Goal: Transaction & Acquisition: Purchase product/service

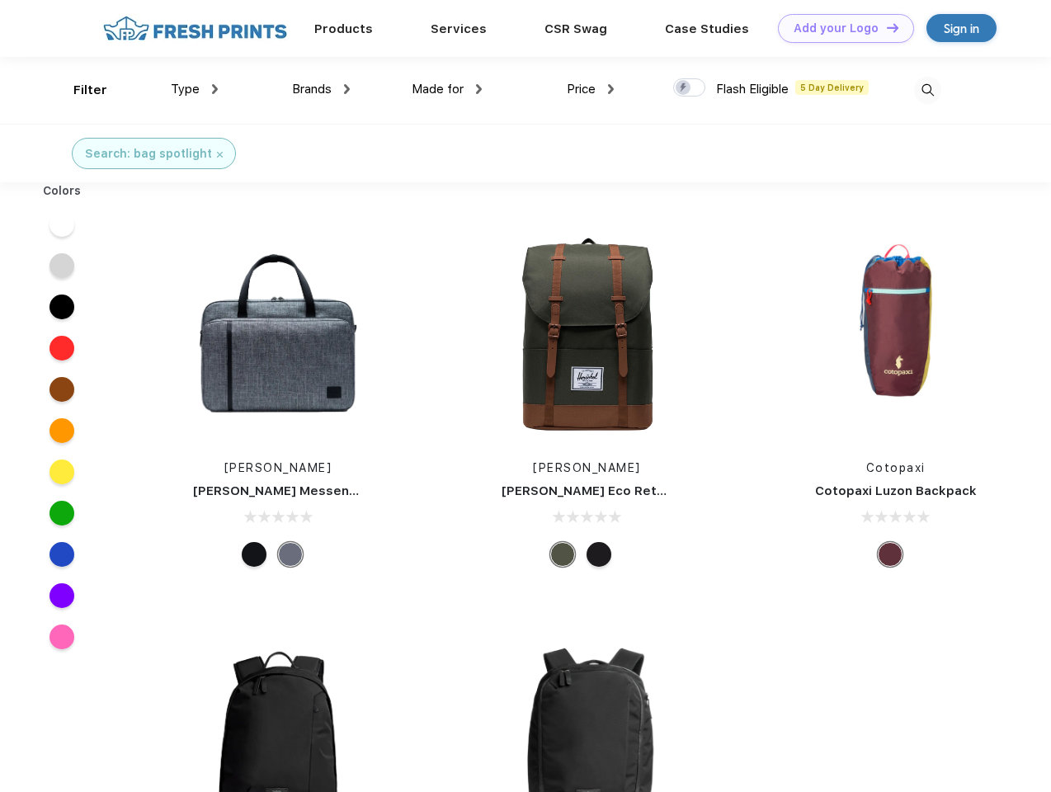
click at [840, 28] on link "Add your Logo Design Tool" at bounding box center [846, 28] width 136 height 29
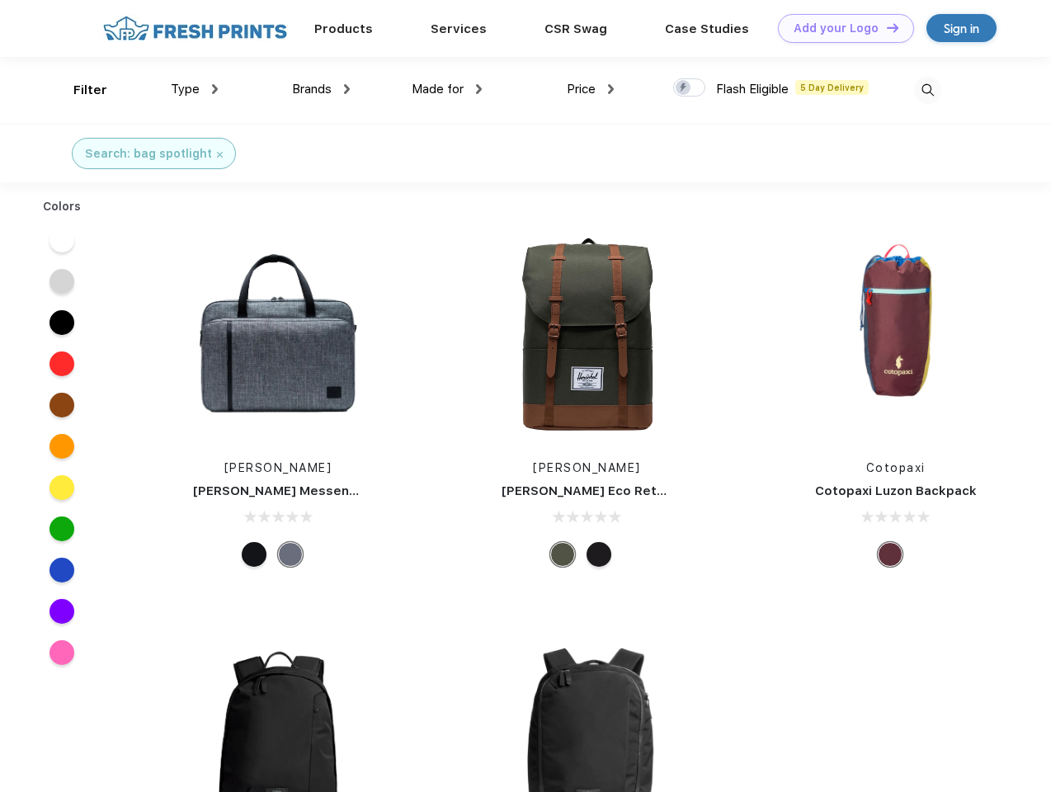
click at [0, 0] on div "Design Tool" at bounding box center [0, 0] width 0 height 0
click at [885, 27] on link "Add your Logo Design Tool" at bounding box center [846, 28] width 136 height 29
click at [79, 90] on div "Filter" at bounding box center [90, 90] width 34 height 19
click at [195, 89] on span "Type" at bounding box center [185, 89] width 29 height 15
click at [321, 89] on span "Brands" at bounding box center [312, 89] width 40 height 15
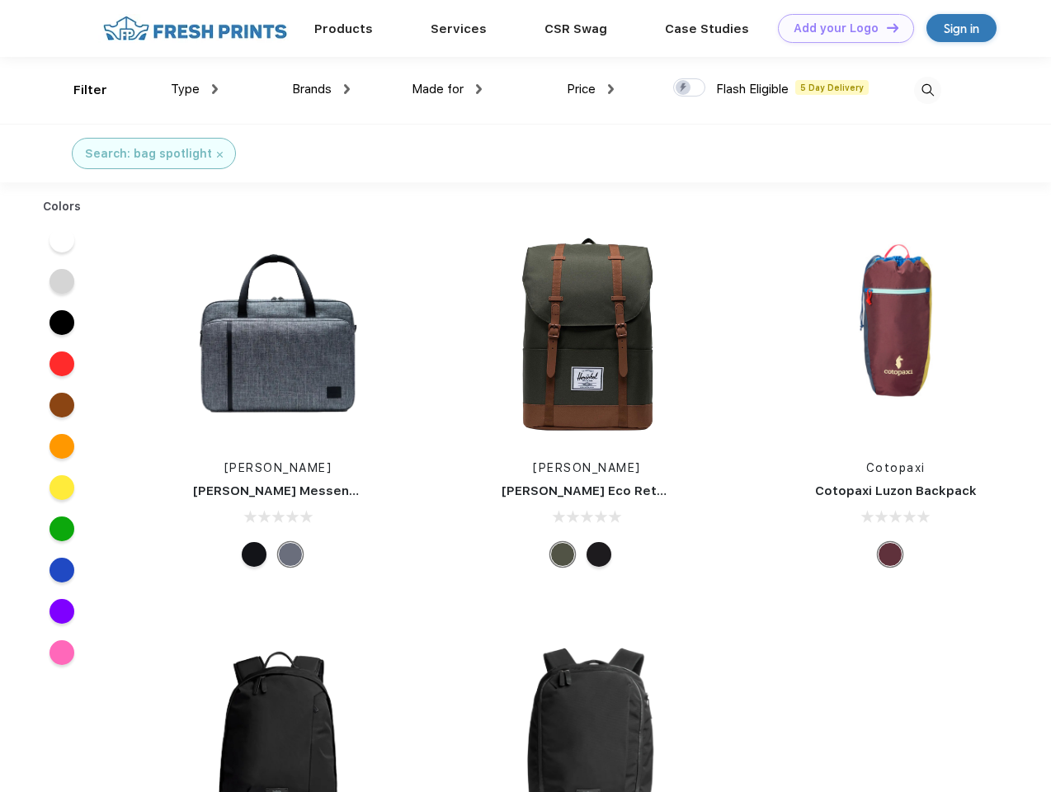
click at [447, 89] on span "Made for" at bounding box center [438, 89] width 52 height 15
click at [590, 89] on span "Price" at bounding box center [581, 89] width 29 height 15
click at [689, 88] on div at bounding box center [689, 87] width 32 height 18
click at [684, 88] on input "checkbox" at bounding box center [678, 83] width 11 height 11
click at [927, 90] on img at bounding box center [927, 90] width 27 height 27
